Goal: Information Seeking & Learning: Learn about a topic

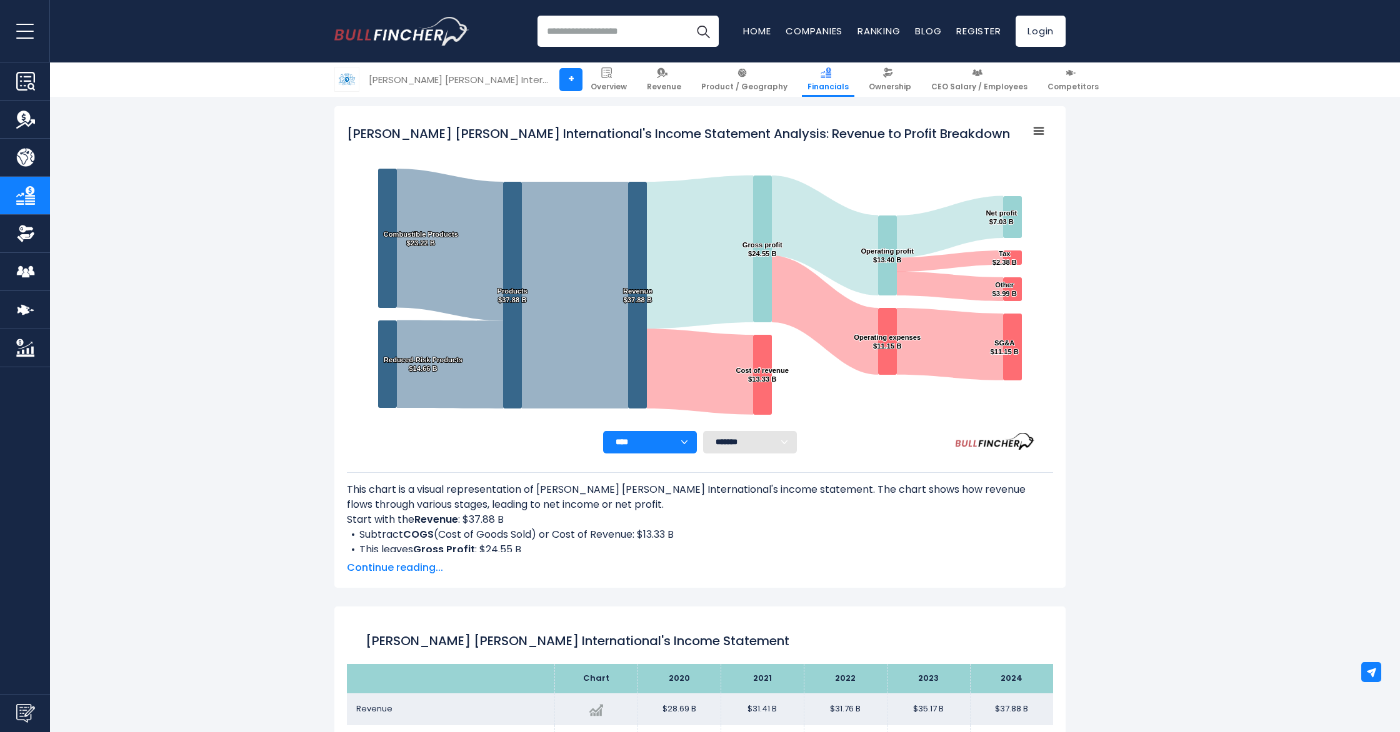
click at [686, 446] on select "**** **** **** **** **** ****" at bounding box center [650, 442] width 94 height 22
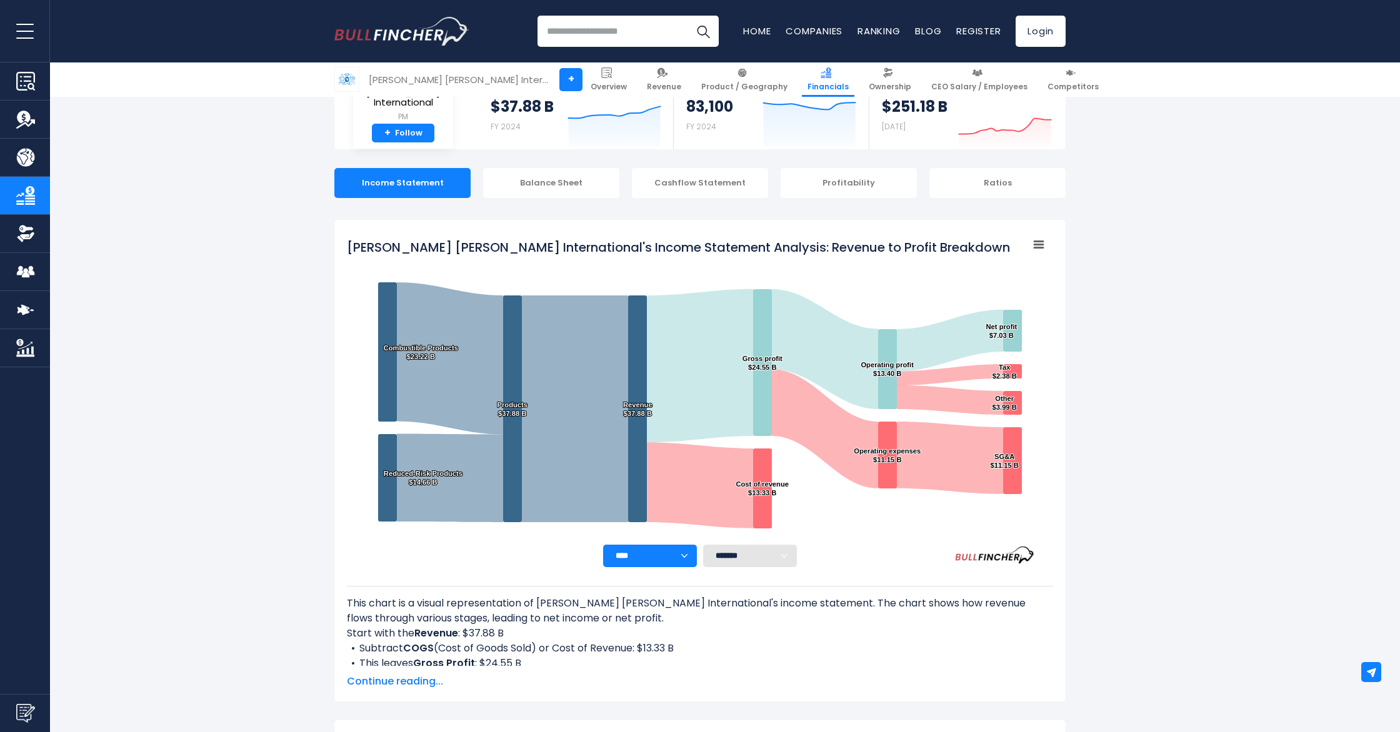
scroll to position [34, 0]
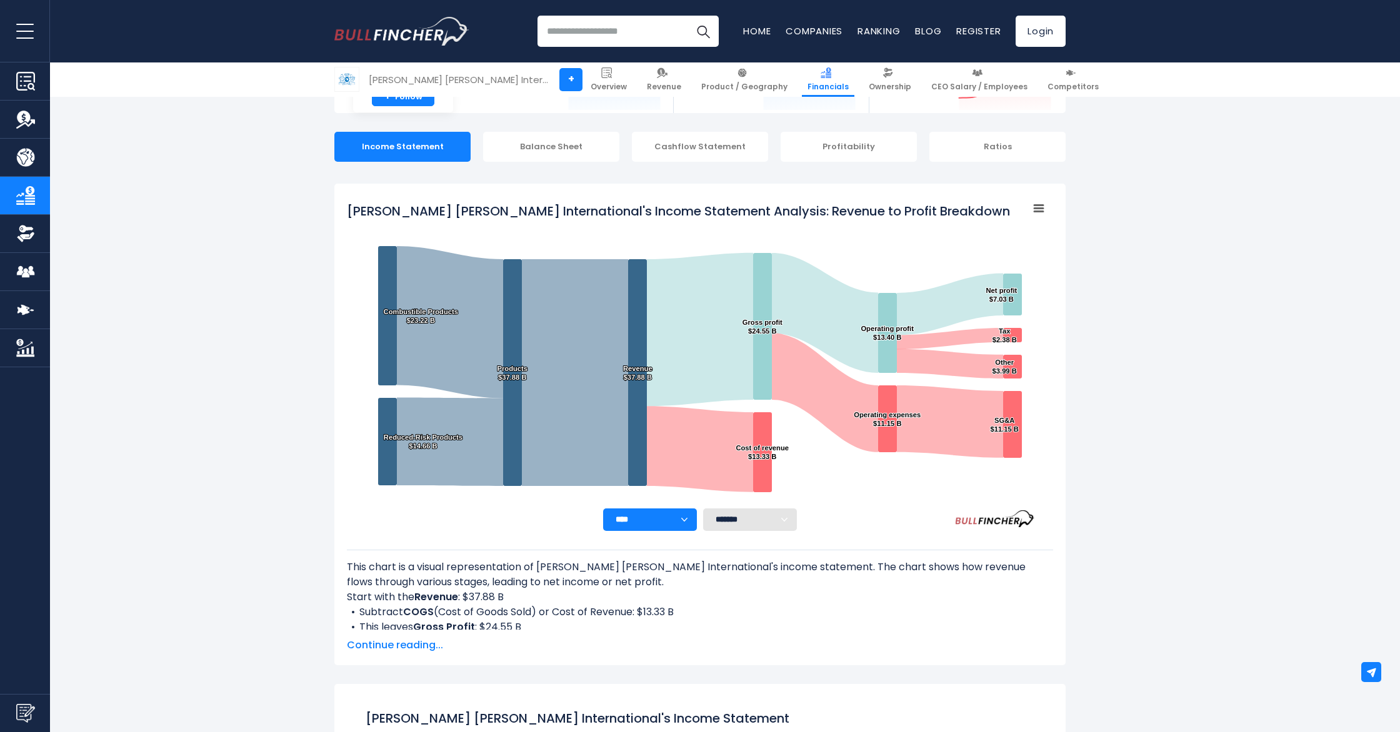
scroll to position [104, 0]
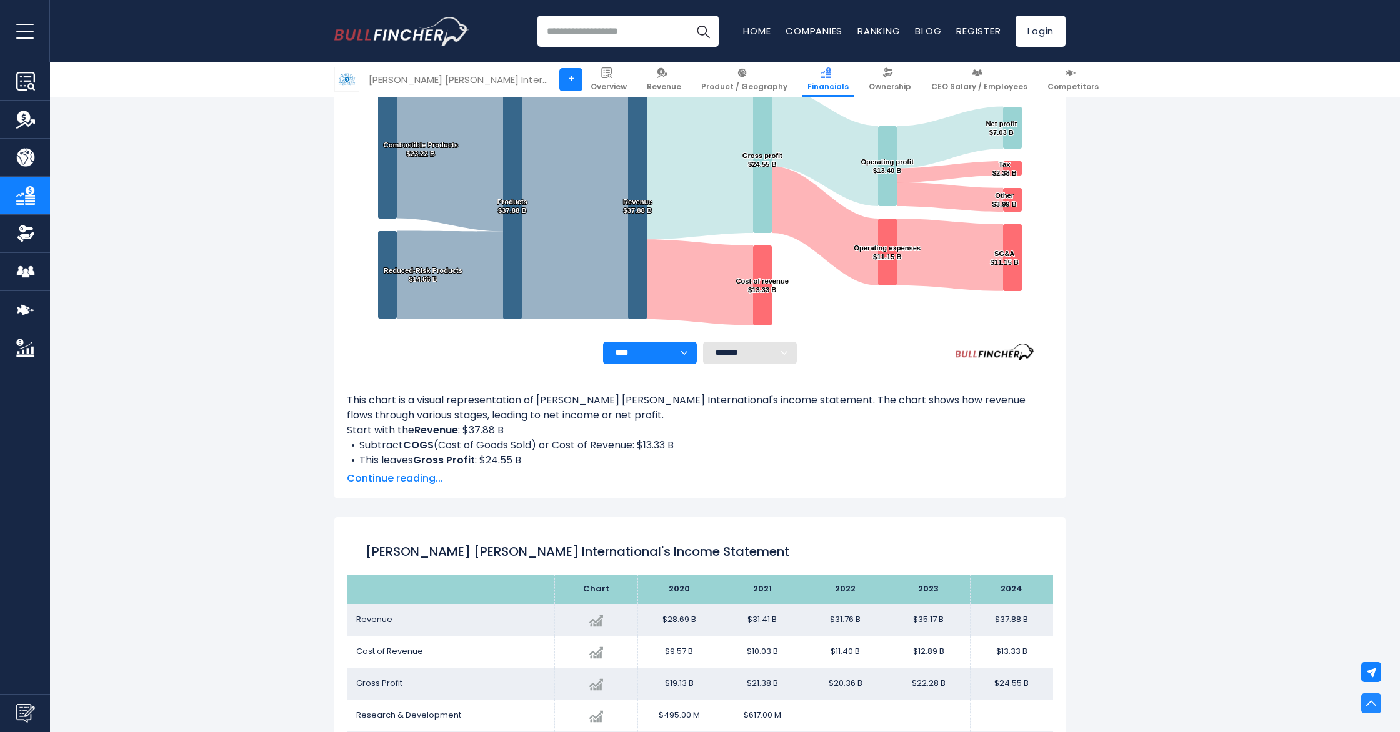
scroll to position [272, 0]
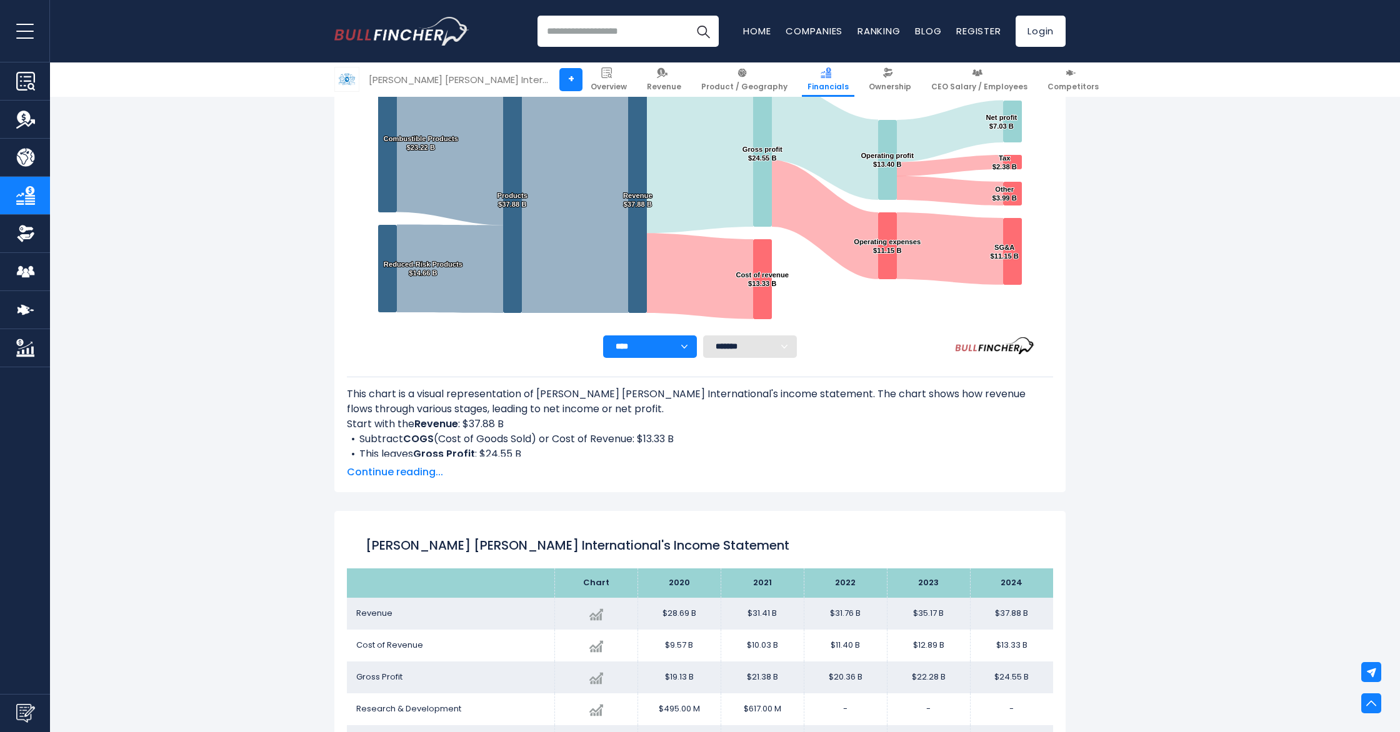
click at [381, 475] on span "Continue reading..." at bounding box center [700, 472] width 706 height 15
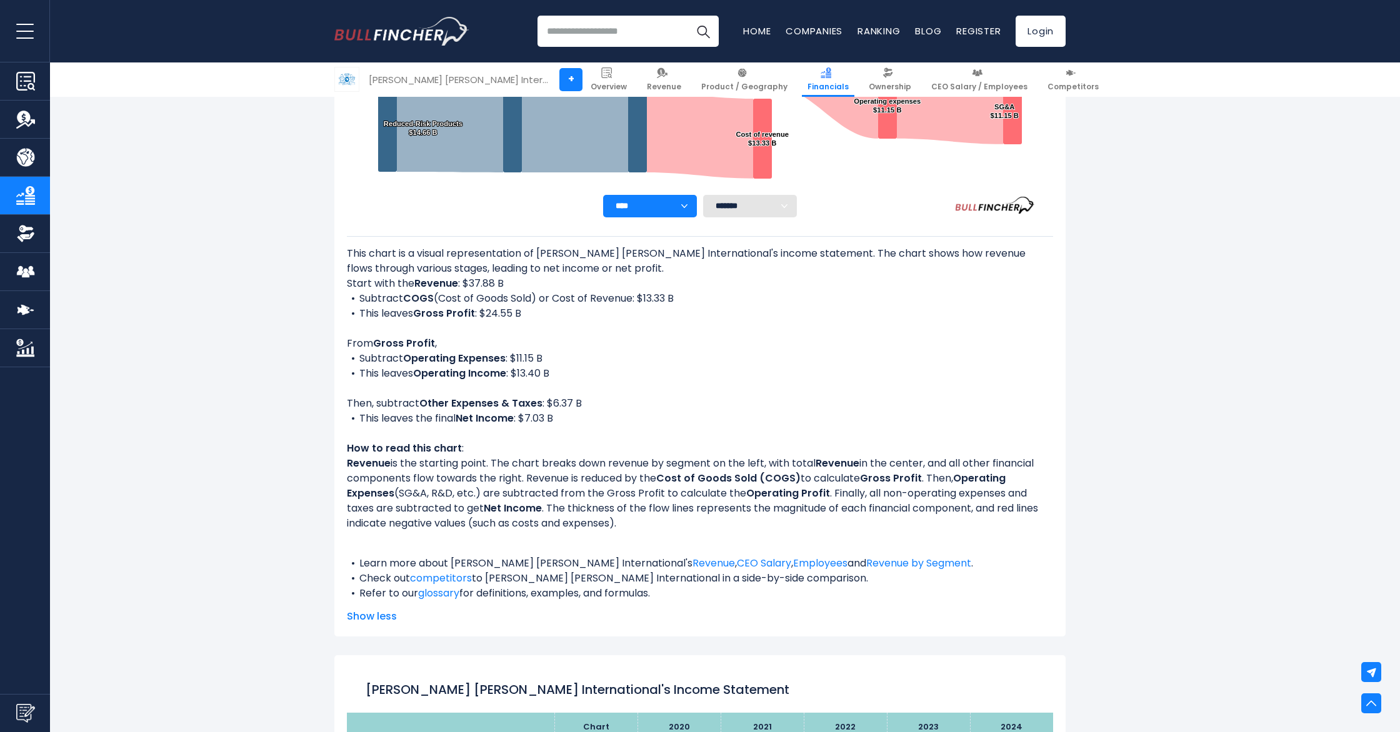
scroll to position [429, 0]
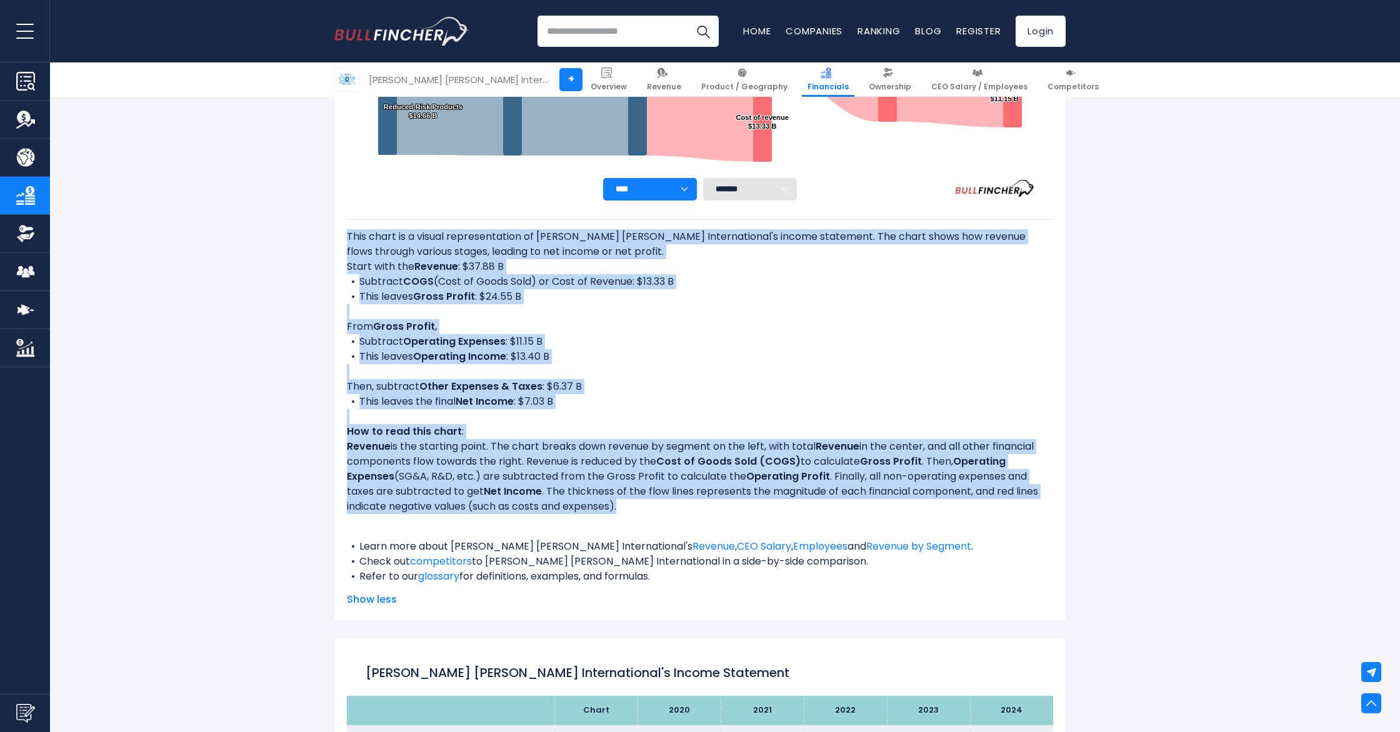
drag, startPoint x: 349, startPoint y: 237, endPoint x: 939, endPoint y: 507, distance: 649.1
click at [939, 507] on div "This chart is a visual representation of [PERSON_NAME] [PERSON_NAME] Internatio…" at bounding box center [700, 406] width 706 height 355
copy div "This chart is a visual representation of [PERSON_NAME] [PERSON_NAME] Internatio…"
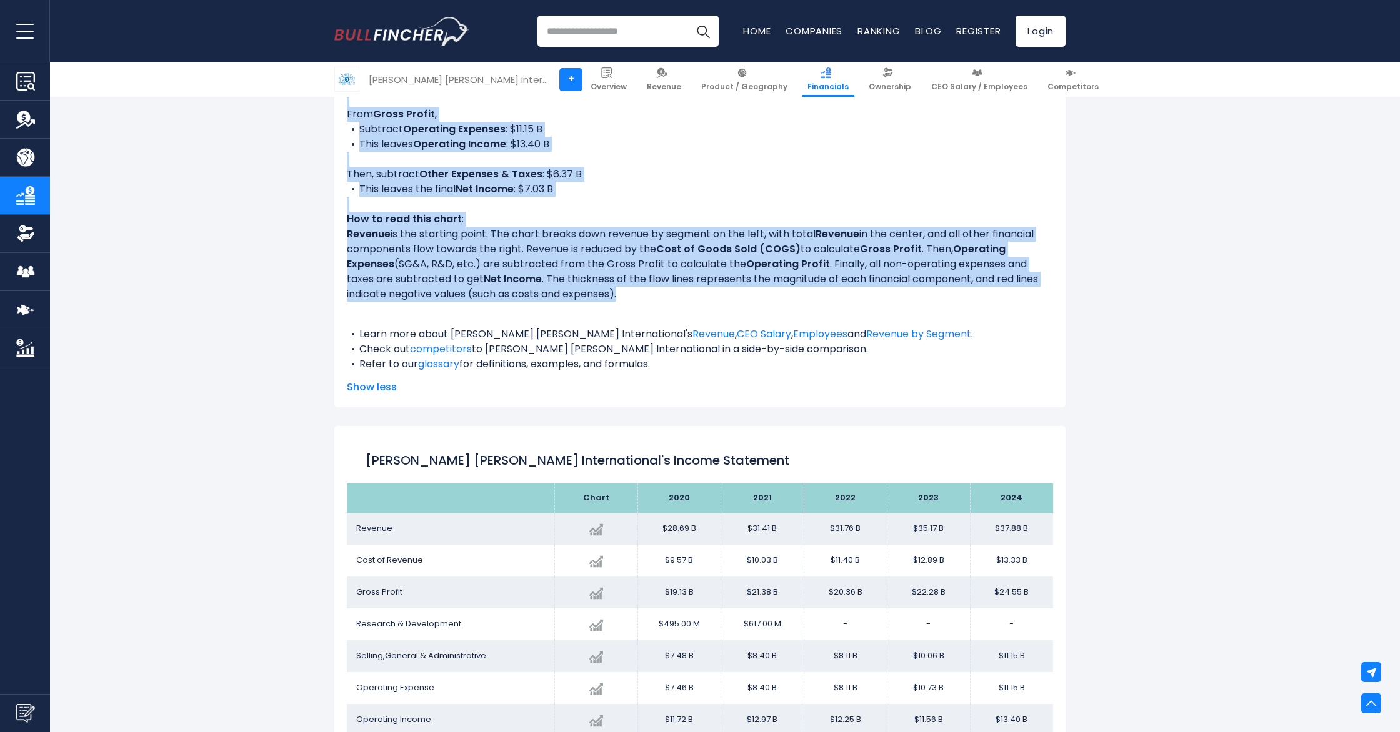
scroll to position [782, 0]
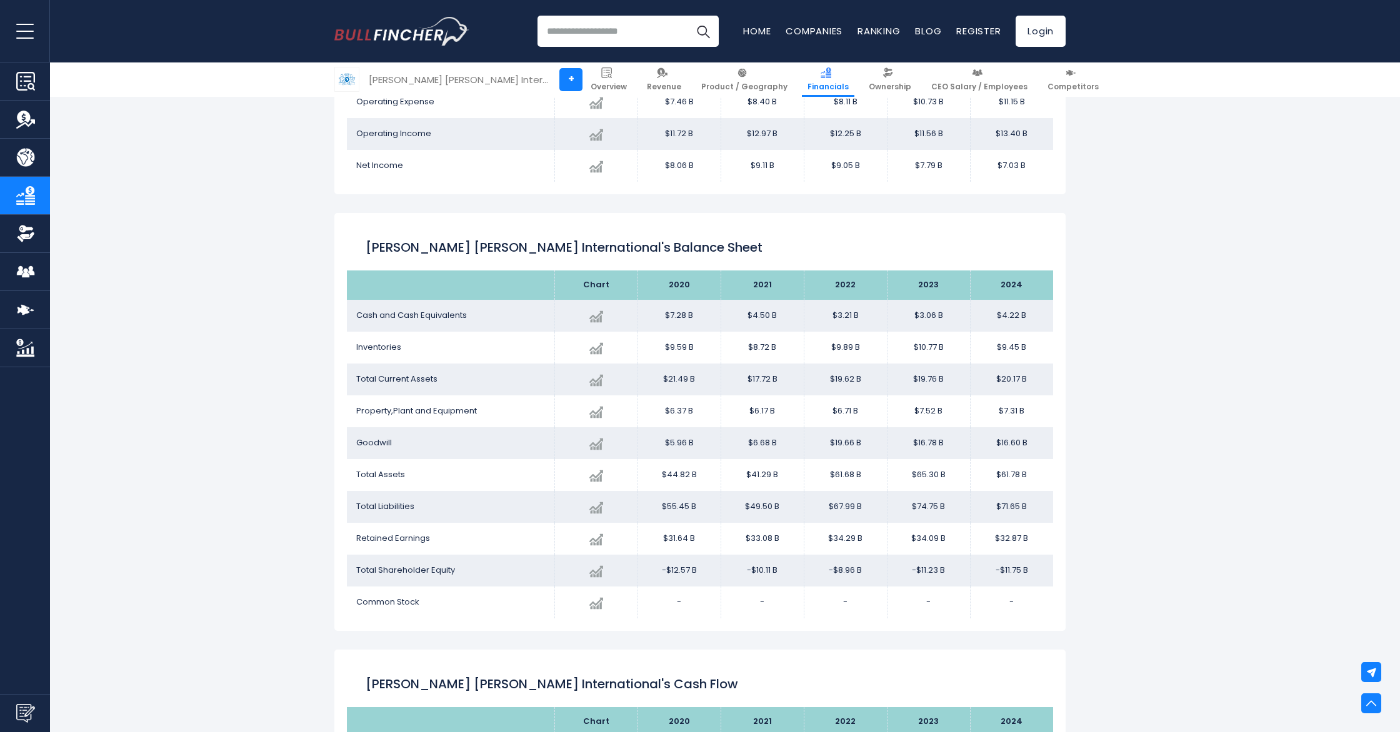
scroll to position [1229, 0]
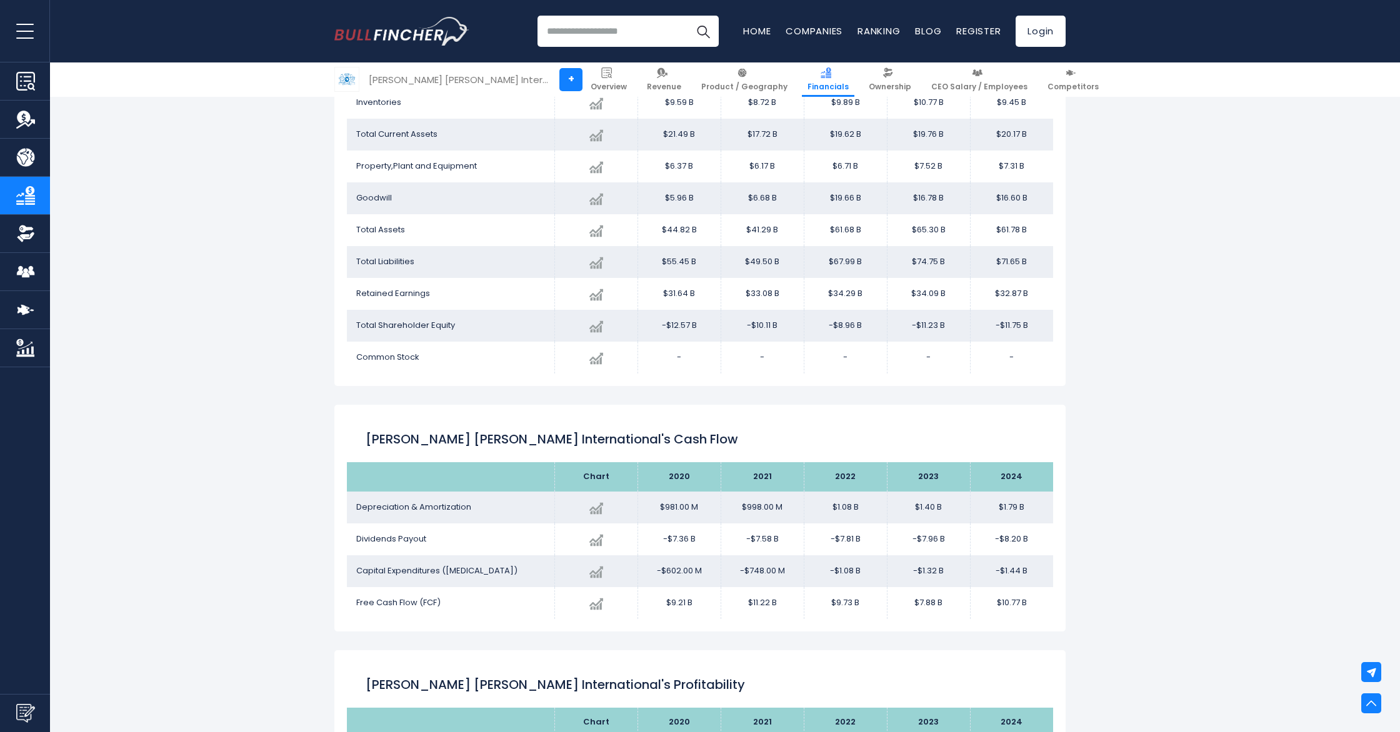
click at [751, 395] on div "[PERSON_NAME] [PERSON_NAME] International's Income Statement Analysis: Revenue …" at bounding box center [699, 450] width 731 height 3280
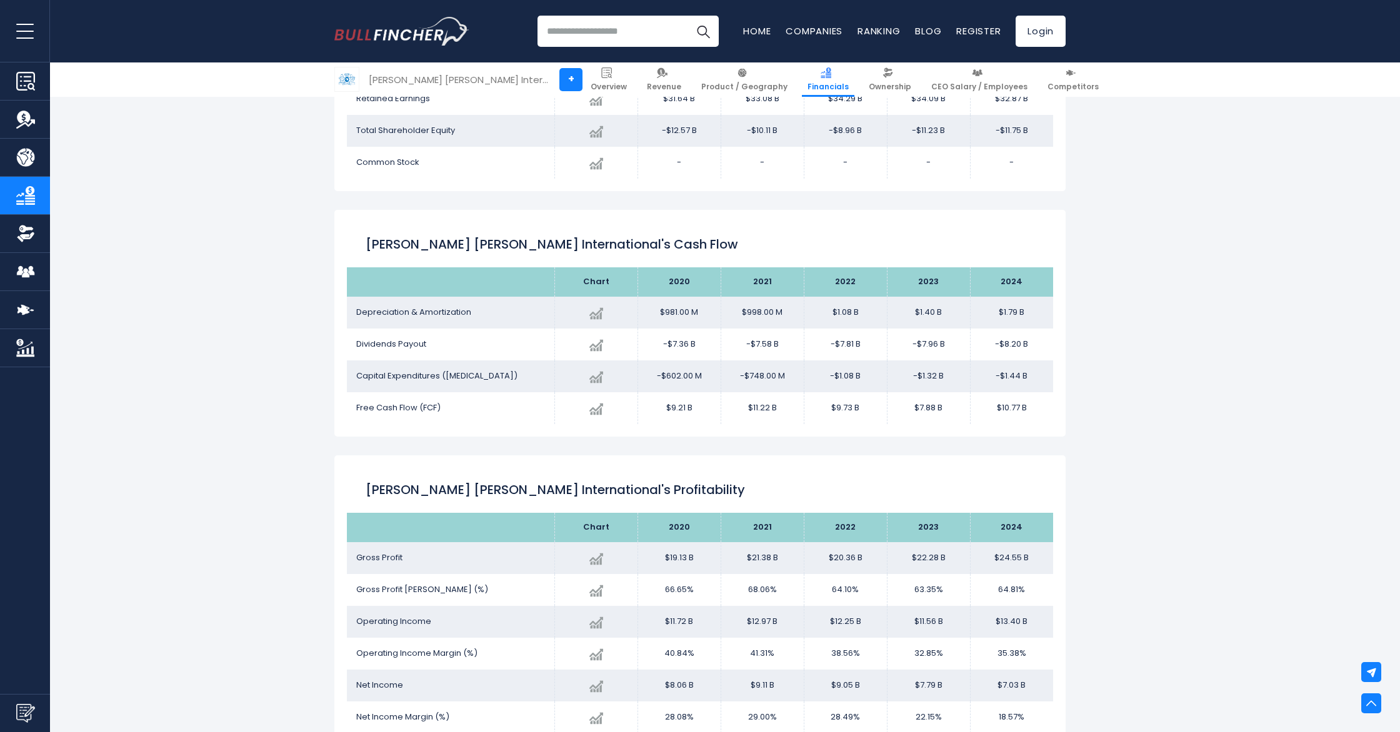
scroll to position [1670, 0]
